Goal: Task Accomplishment & Management: Complete application form

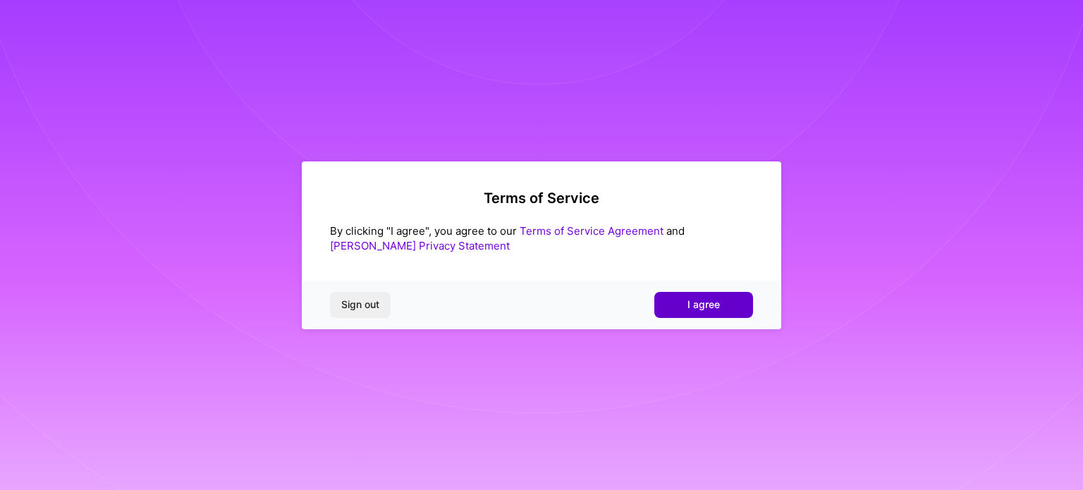
click at [673, 307] on button "I agree" at bounding box center [704, 304] width 99 height 25
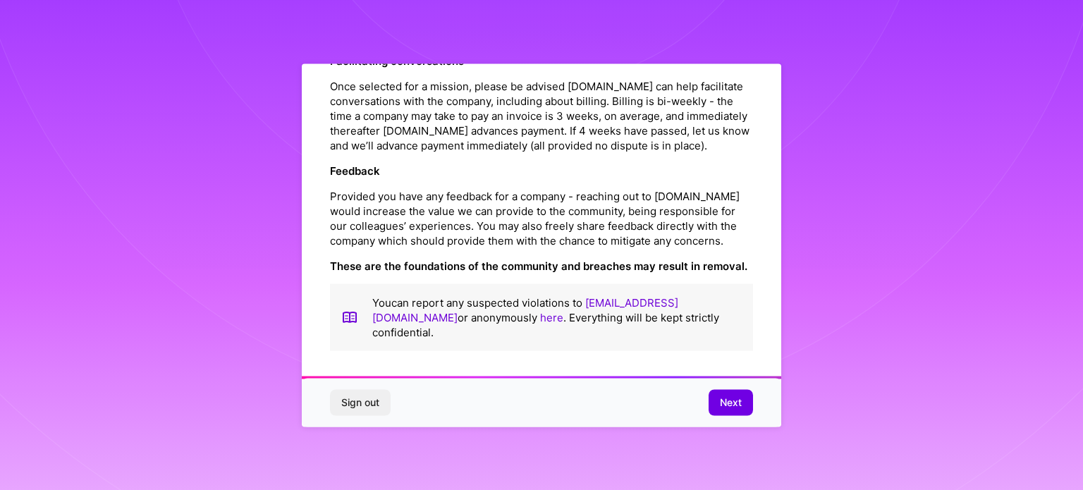
scroll to position [1636, 0]
click at [724, 398] on span "Next" at bounding box center [731, 403] width 22 height 14
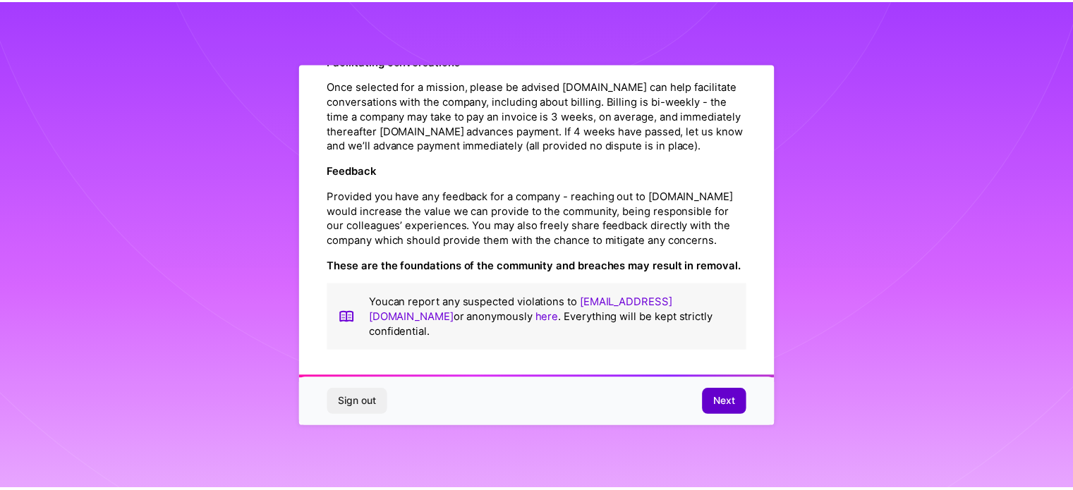
scroll to position [17, 0]
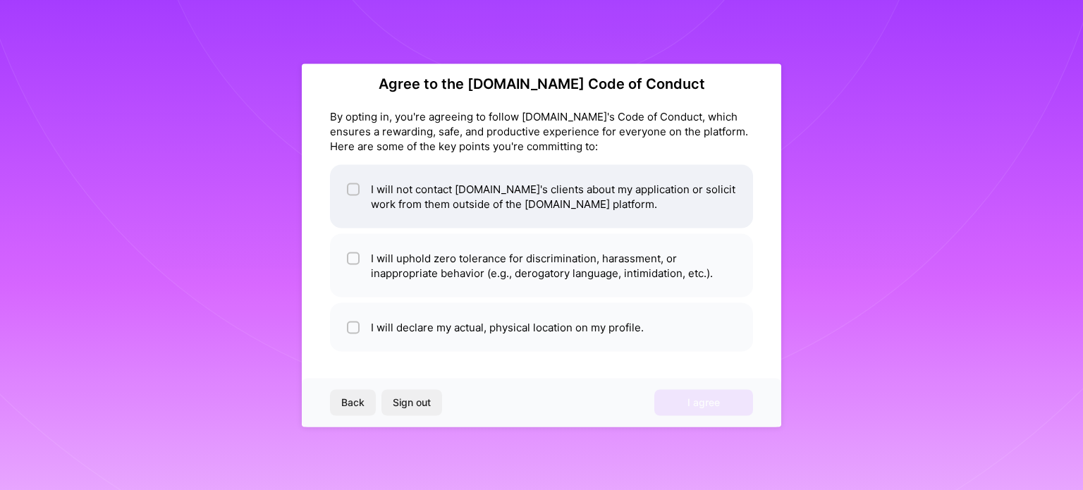
click at [352, 187] on input "checkbox" at bounding box center [355, 190] width 10 height 10
checkbox input "true"
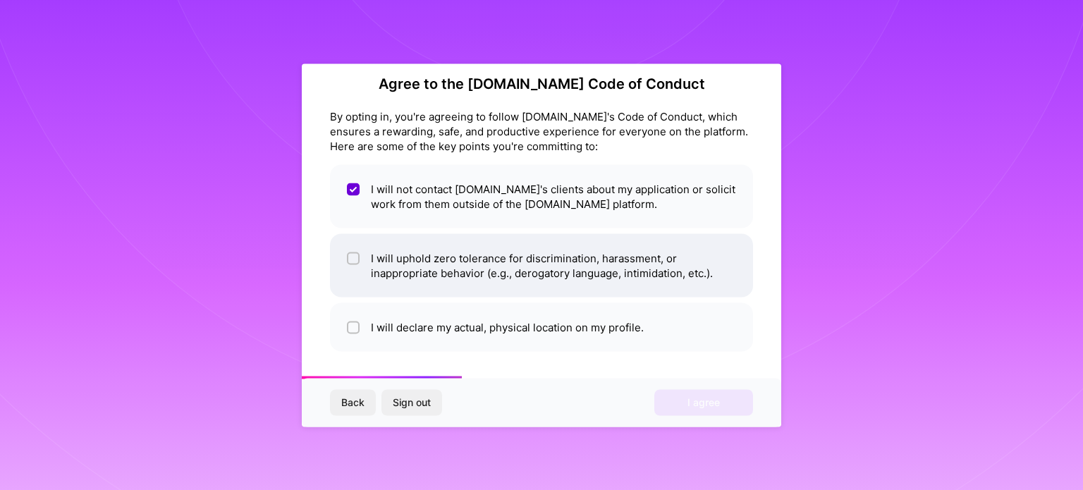
click at [354, 260] on input "checkbox" at bounding box center [355, 259] width 10 height 10
checkbox input "true"
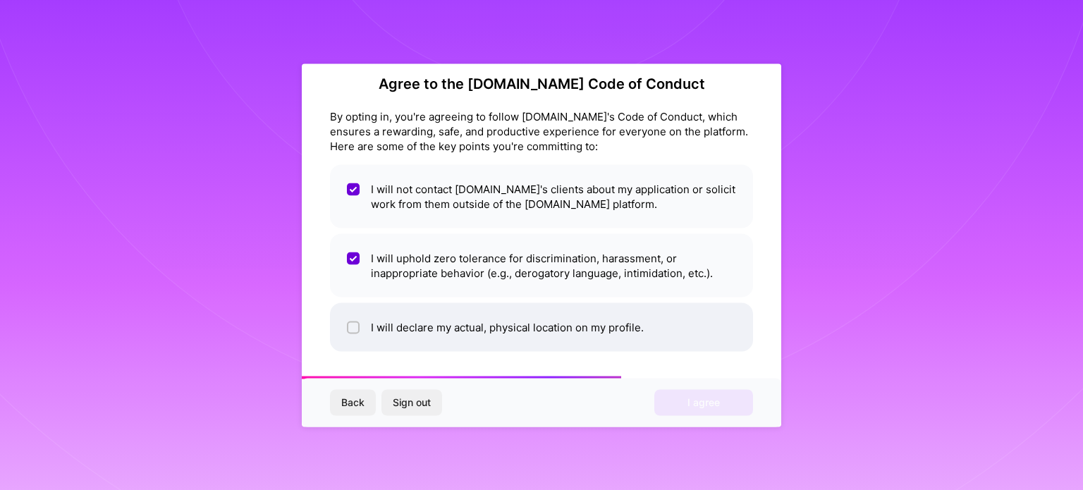
click at [354, 324] on input "checkbox" at bounding box center [355, 328] width 10 height 10
checkbox input "true"
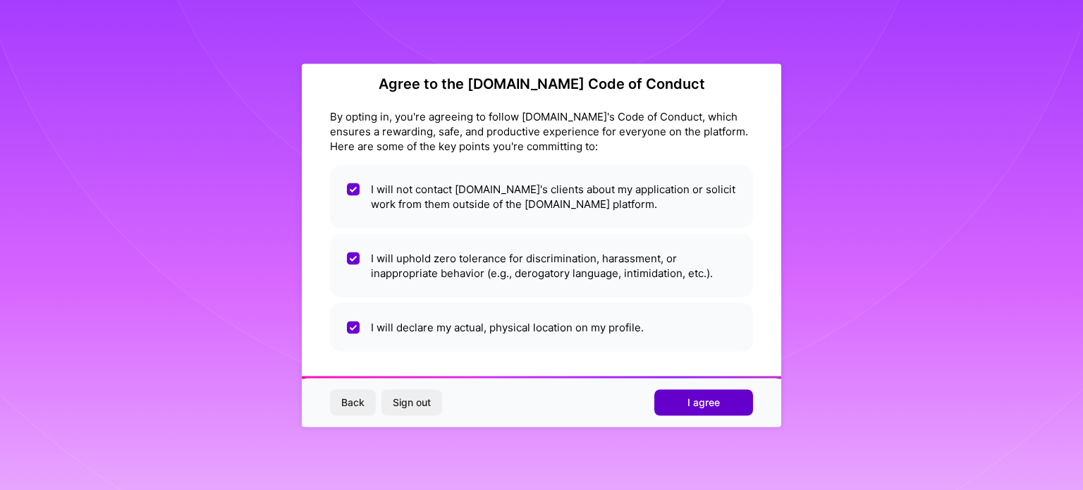
click at [686, 401] on button "I agree" at bounding box center [704, 402] width 99 height 25
